Goal: Task Accomplishment & Management: Use online tool/utility

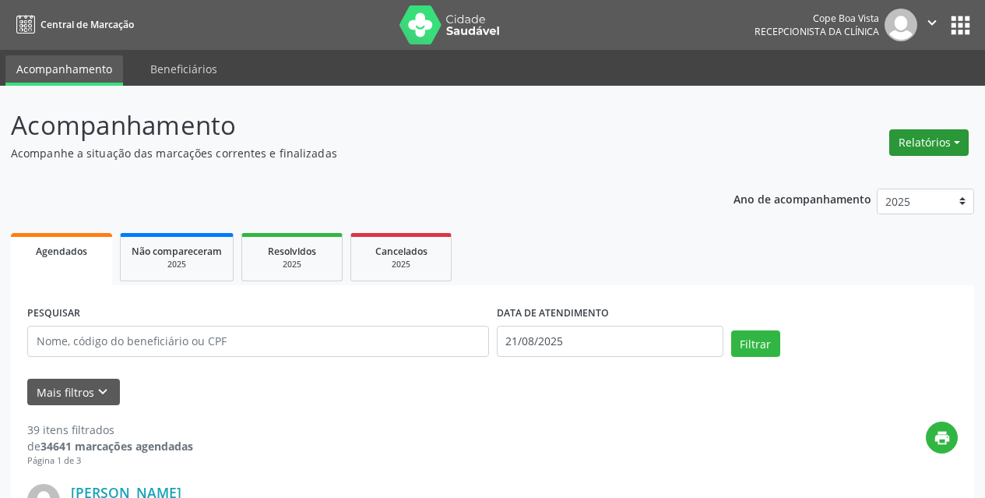
click at [932, 136] on button "Relatórios" at bounding box center [928, 142] width 79 height 26
click at [881, 178] on link "Agendamentos" at bounding box center [885, 176] width 167 height 22
select select "7"
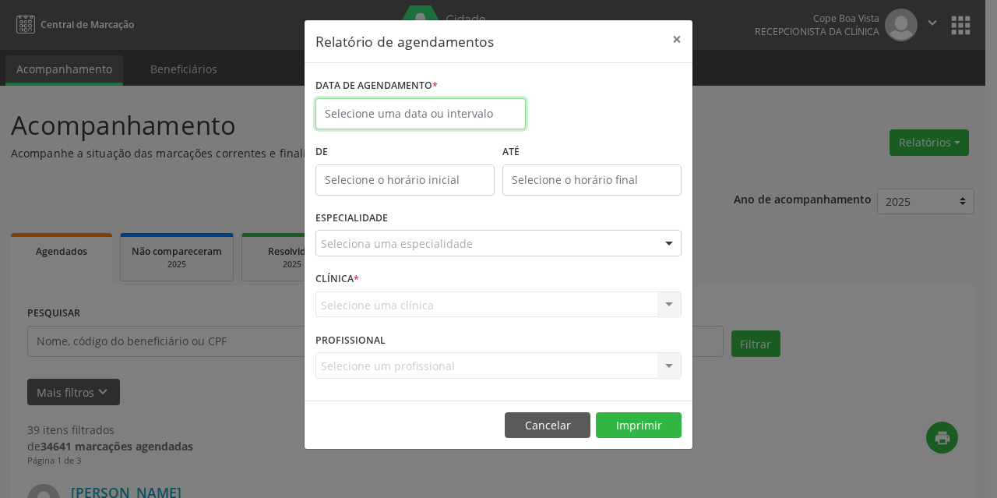
click at [445, 112] on input "text" at bounding box center [420, 113] width 210 height 31
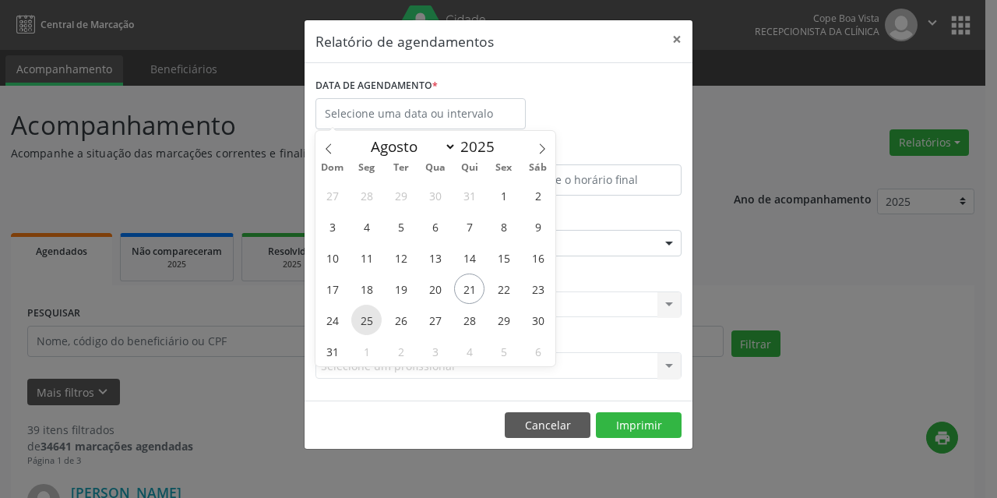
click at [373, 322] on span "25" at bounding box center [366, 319] width 30 height 30
type input "[DATE]"
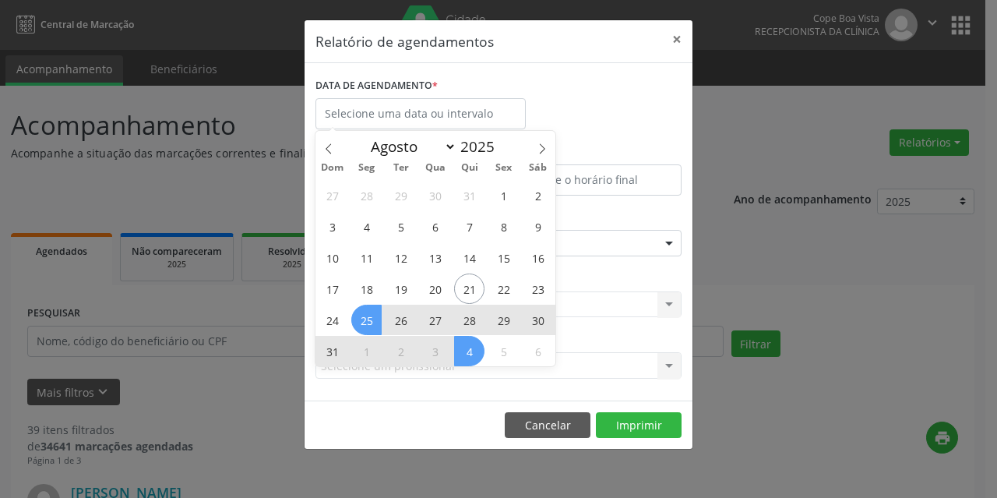
click at [446, 419] on footer "Cancelar Imprimir" at bounding box center [498, 424] width 388 height 49
select select "7"
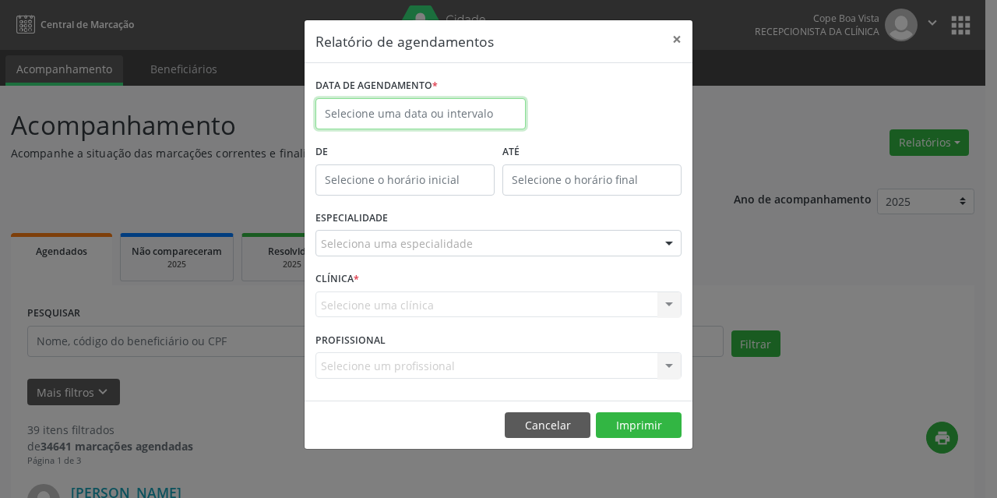
click at [432, 108] on input "text" at bounding box center [420, 113] width 210 height 31
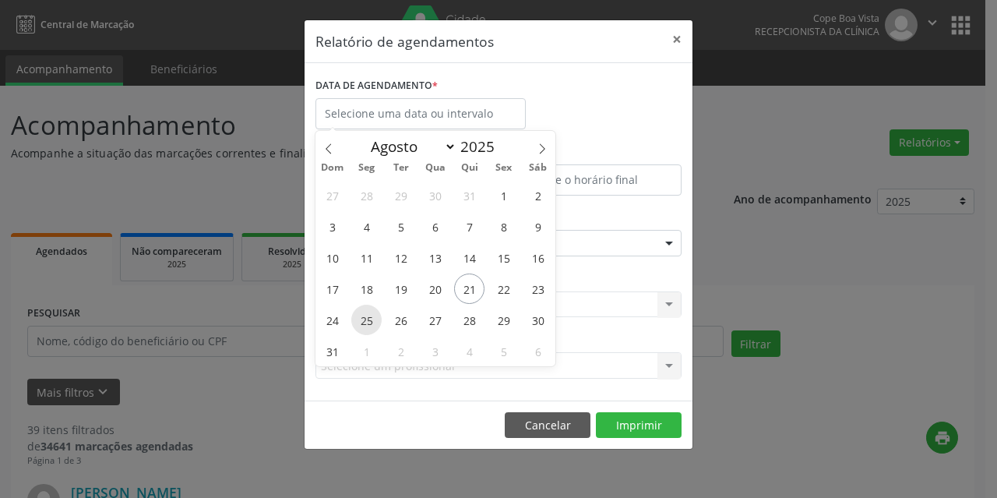
click at [371, 319] on span "25" at bounding box center [366, 319] width 30 height 30
type input "[DATE]"
click at [371, 320] on span "25" at bounding box center [366, 319] width 30 height 30
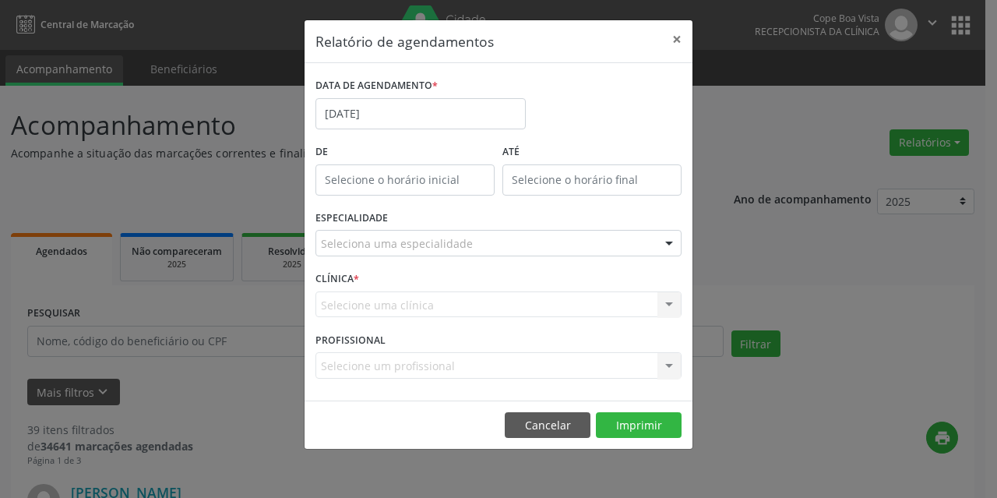
click at [477, 242] on div "Seleciona uma especialidade" at bounding box center [498, 243] width 366 height 26
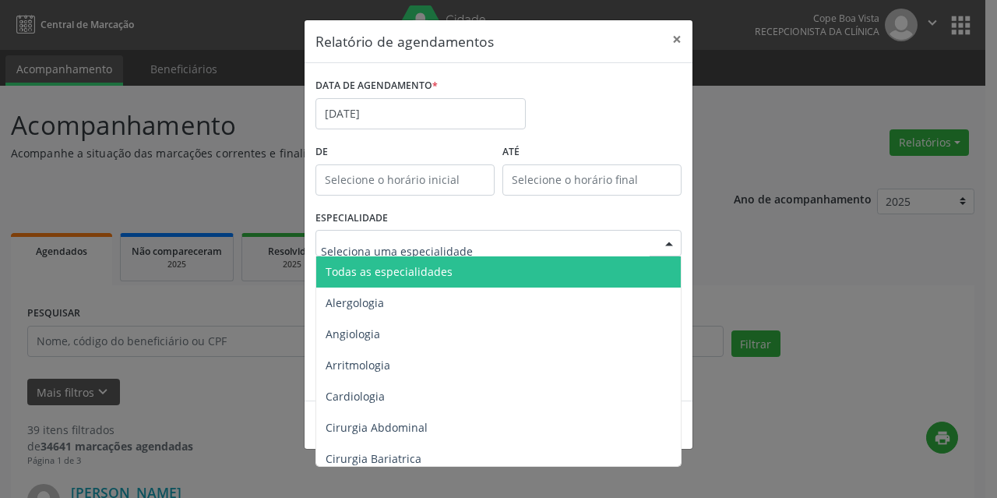
click at [417, 274] on span "Todas as especialidades" at bounding box center [388, 271] width 127 height 15
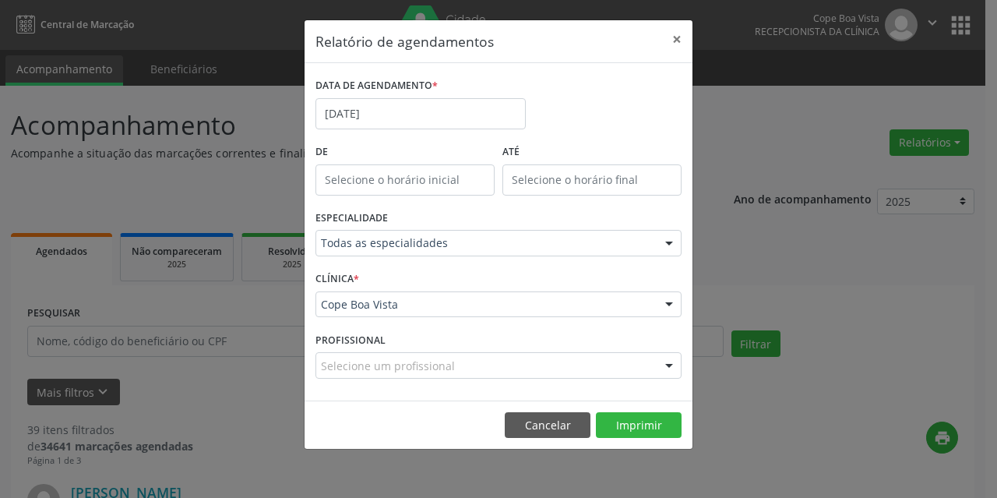
click at [540, 452] on div "Relatório de agendamentos × DATA DE AGENDAMENTO * [DATE] De ATÉ ESPECIALIDADE T…" at bounding box center [498, 249] width 997 height 498
click at [565, 427] on button "Cancelar" at bounding box center [548, 425] width 86 height 26
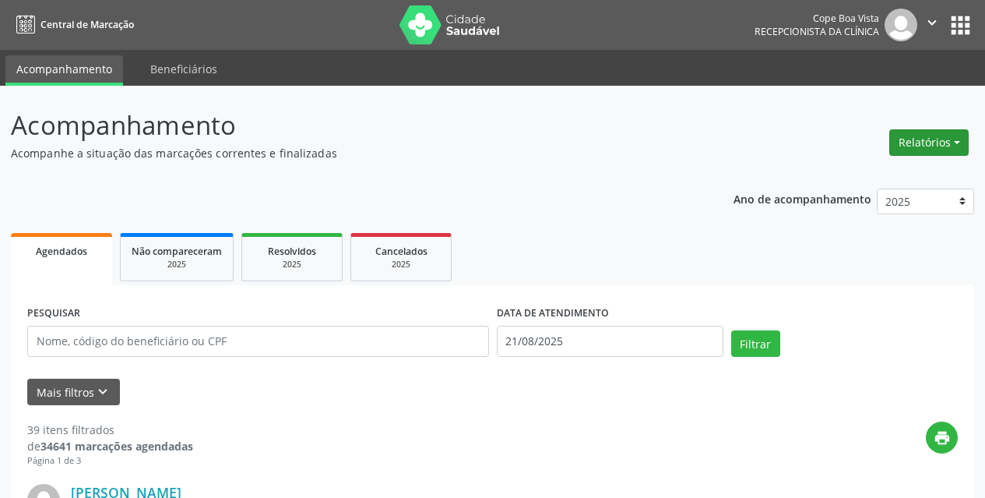
click at [948, 139] on button "Relatórios" at bounding box center [928, 142] width 79 height 26
click at [873, 178] on link "Agendamentos" at bounding box center [885, 176] width 167 height 22
select select "7"
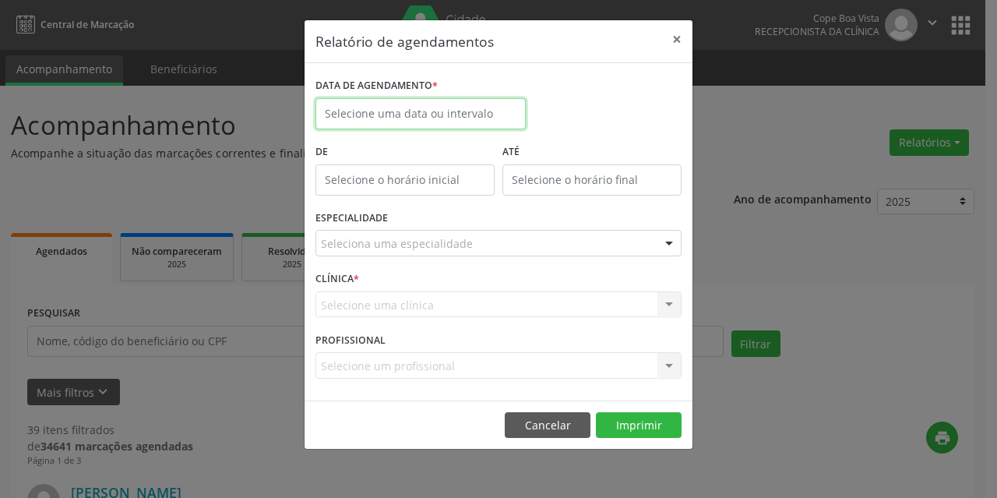
click at [451, 122] on input "text" at bounding box center [420, 113] width 210 height 31
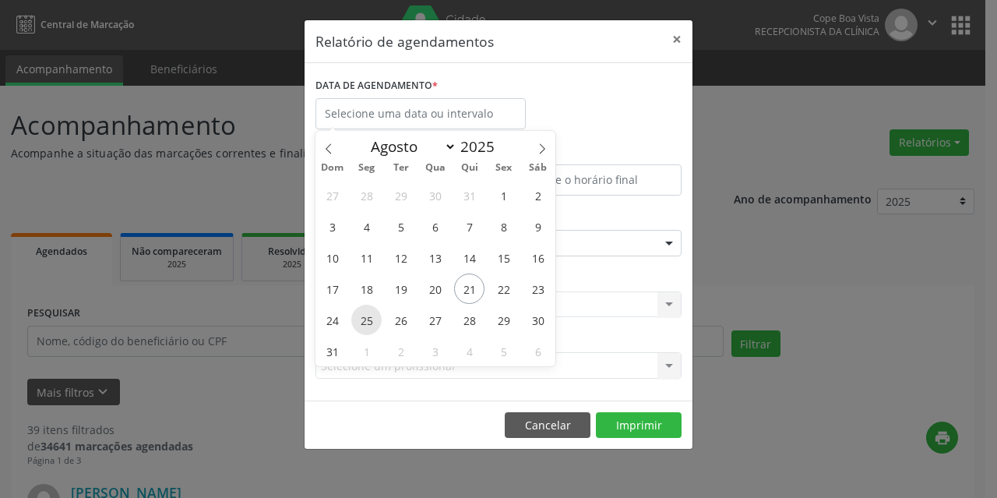
click at [374, 322] on span "25" at bounding box center [366, 319] width 30 height 30
type input "[DATE]"
click at [374, 322] on span "25" at bounding box center [366, 319] width 30 height 30
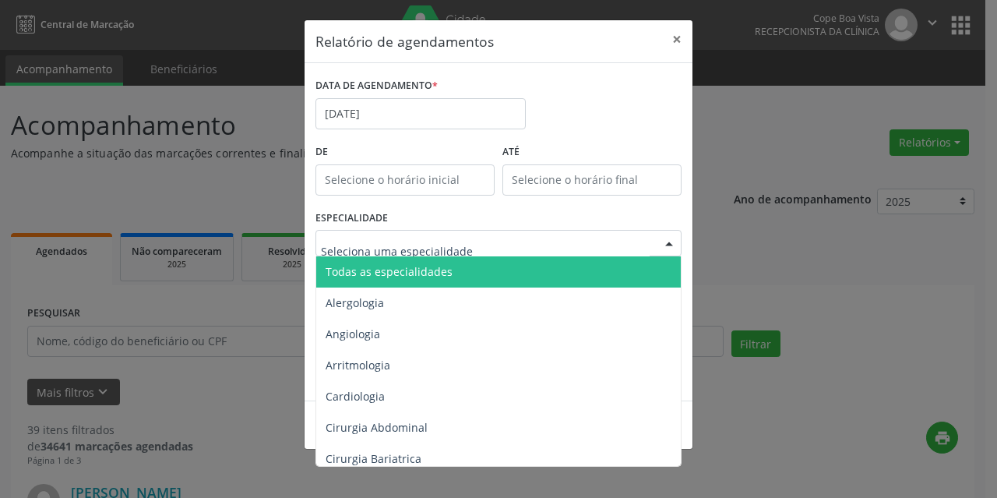
click at [420, 272] on span "Todas as especialidades" at bounding box center [388, 271] width 127 height 15
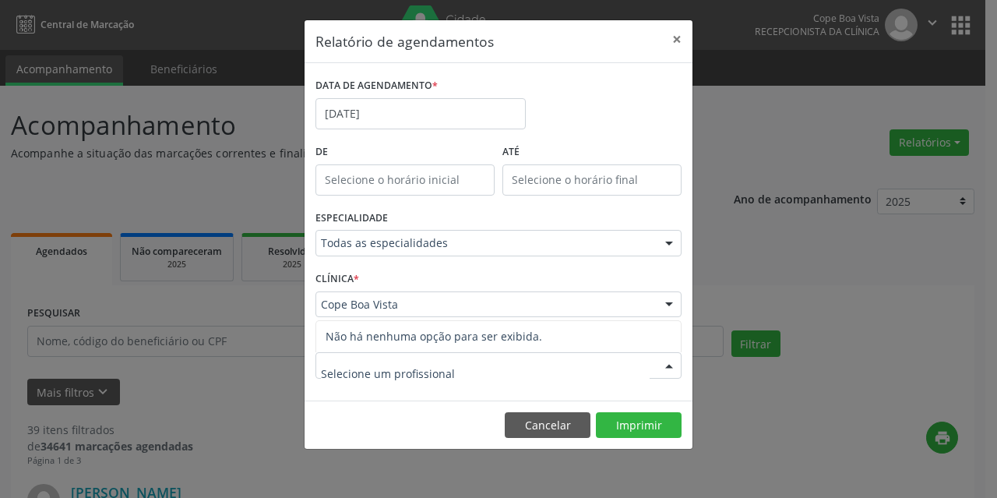
click at [398, 375] on input "text" at bounding box center [485, 372] width 329 height 31
click at [398, 414] on footer "Cancelar Imprimir" at bounding box center [498, 424] width 388 height 49
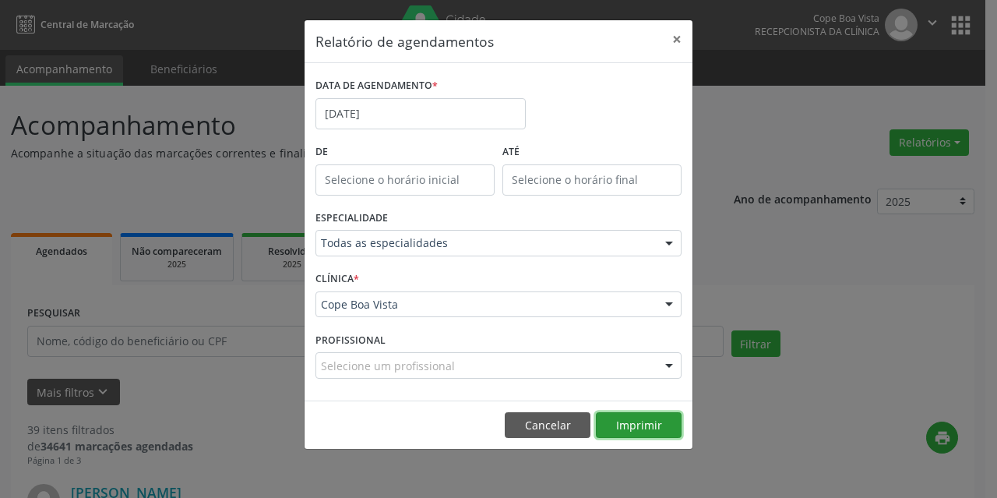
click at [615, 417] on button "Imprimir" at bounding box center [639, 425] width 86 height 26
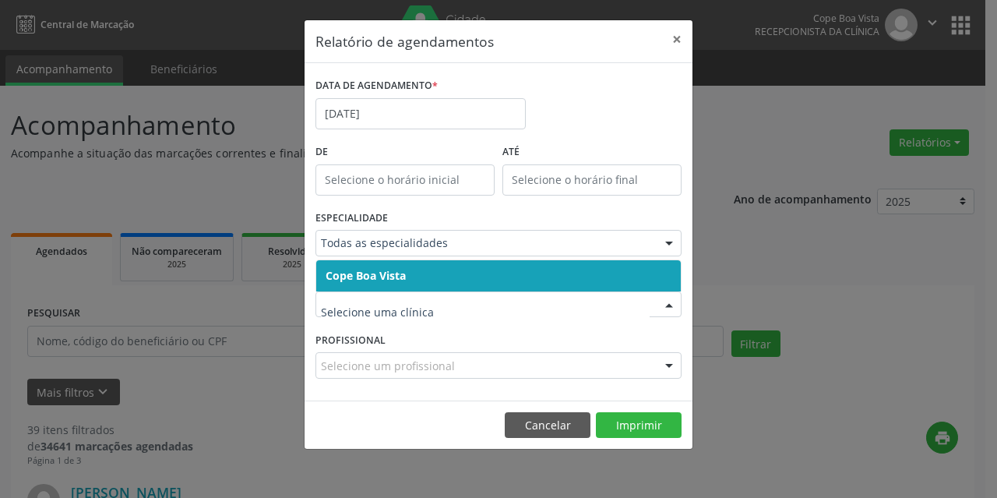
click at [387, 315] on input "text" at bounding box center [485, 312] width 329 height 31
click at [554, 203] on div "ATÉ" at bounding box center [591, 173] width 187 height 66
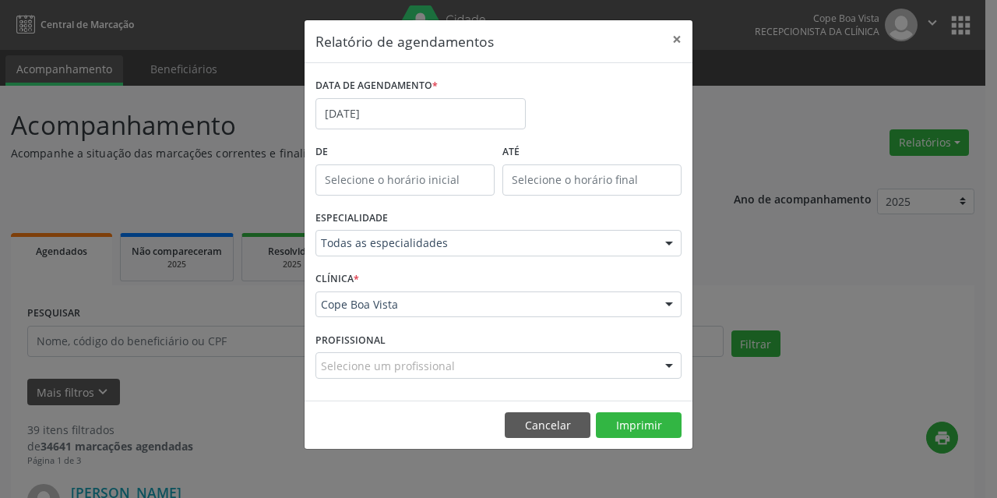
click at [562, 132] on div "DATA DE AGENDAMENTO * [DATE]" at bounding box center [498, 107] width 374 height 66
click at [780, 108] on div "Relatório de agendamentos × DATA DE AGENDAMENTO * [DATE] De ATÉ ESPECIALIDADE T…" at bounding box center [498, 249] width 997 height 498
click at [677, 31] on button "×" at bounding box center [676, 39] width 31 height 38
